Goal: Use online tool/utility: Utilize a website feature to perform a specific function

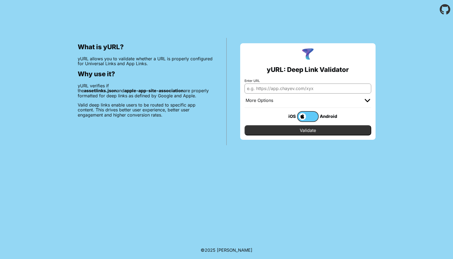
click at [261, 88] on input "Enter URL" at bounding box center [307, 89] width 127 height 10
paste input "[DOMAIN_NAME]"
type input "[DOMAIN_NAME]"
paste input "[DOMAIN_NAME]"
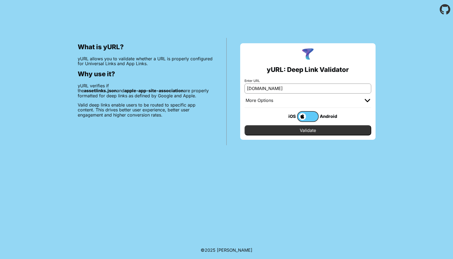
type input "[DOMAIN_NAME]"
click at [307, 129] on input "Validate" at bounding box center [307, 130] width 127 height 10
click at [303, 131] on input "Validate" at bounding box center [307, 130] width 127 height 10
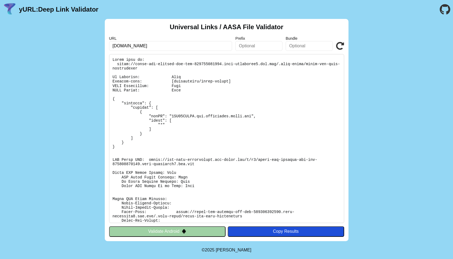
click at [199, 117] on pre at bounding box center [226, 138] width 235 height 169
click at [268, 48] on input "text" at bounding box center [258, 46] width 47 height 10
paste input "com.thenodelab.drift.dev"
paste input "text"
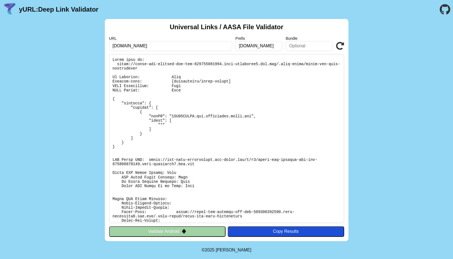
type input "com.thenodelab.drift.dev"
paste input "com.thenodelab.drift.dev"
type input "com.thenodelab.drift.dev"
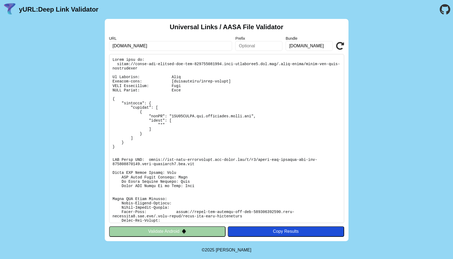
click at [341, 43] on icon at bounding box center [340, 46] width 8 height 8
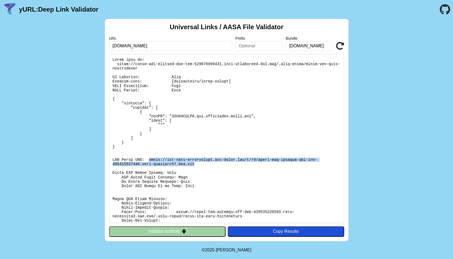
drag, startPoint x: 149, startPoint y: 159, endPoint x: 195, endPoint y: 165, distance: 46.7
click at [195, 165] on pre at bounding box center [226, 138] width 235 height 169
copy pre "https://app-site-association.cdn-apple.com/a/v1/drift-app-website-ssr-dev-15515…"
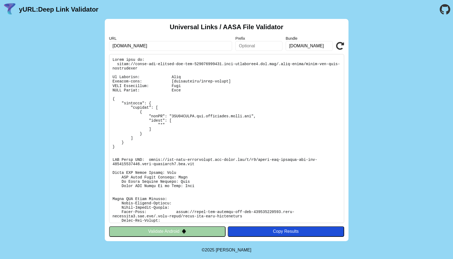
click at [189, 170] on pre at bounding box center [226, 138] width 235 height 169
